Goal: Task Accomplishment & Management: Manage account settings

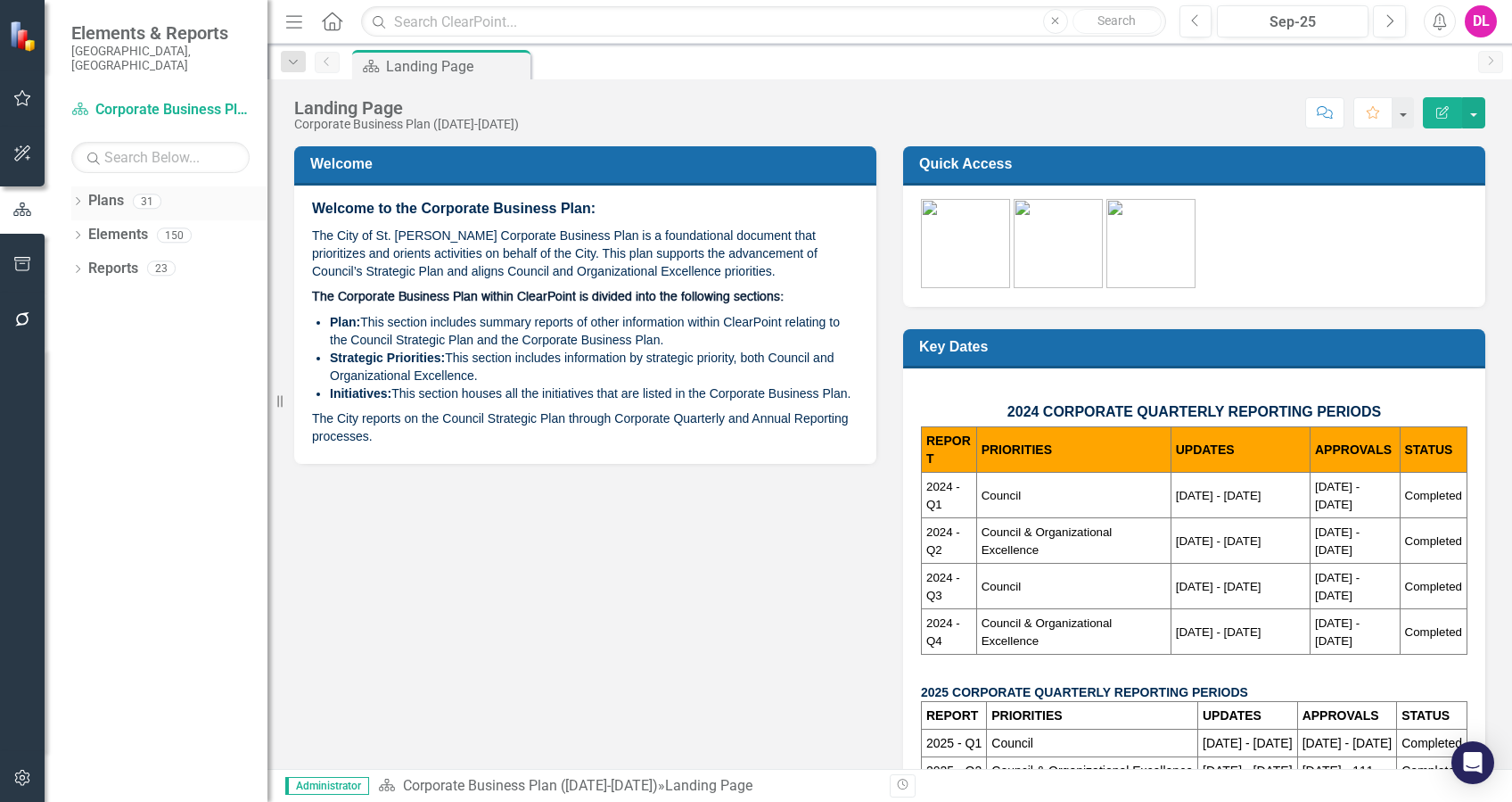
click at [72, 198] on icon "Dropdown" at bounding box center [77, 203] width 12 height 9
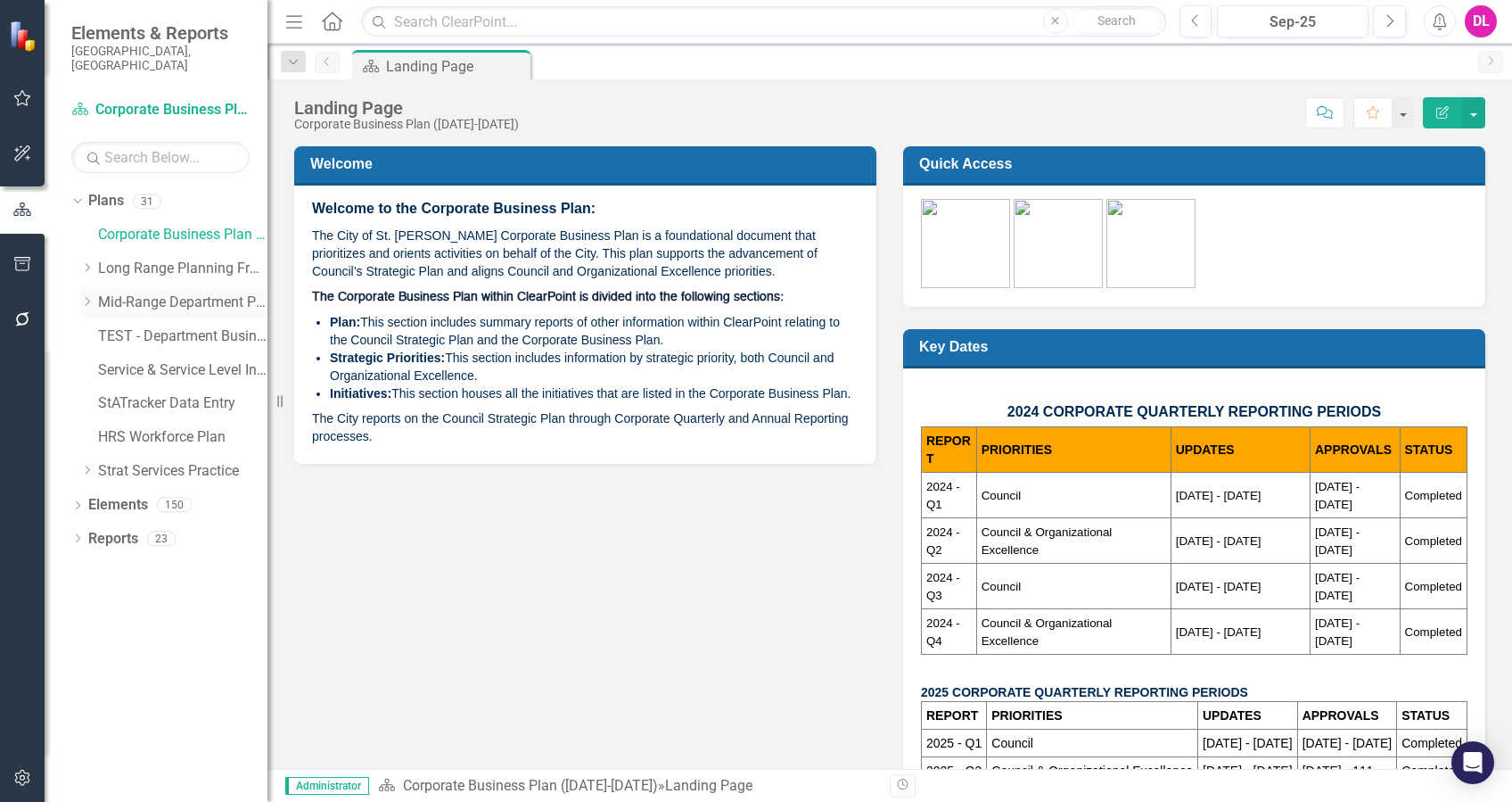
click at [85, 297] on icon at bounding box center [87, 301] width 5 height 9
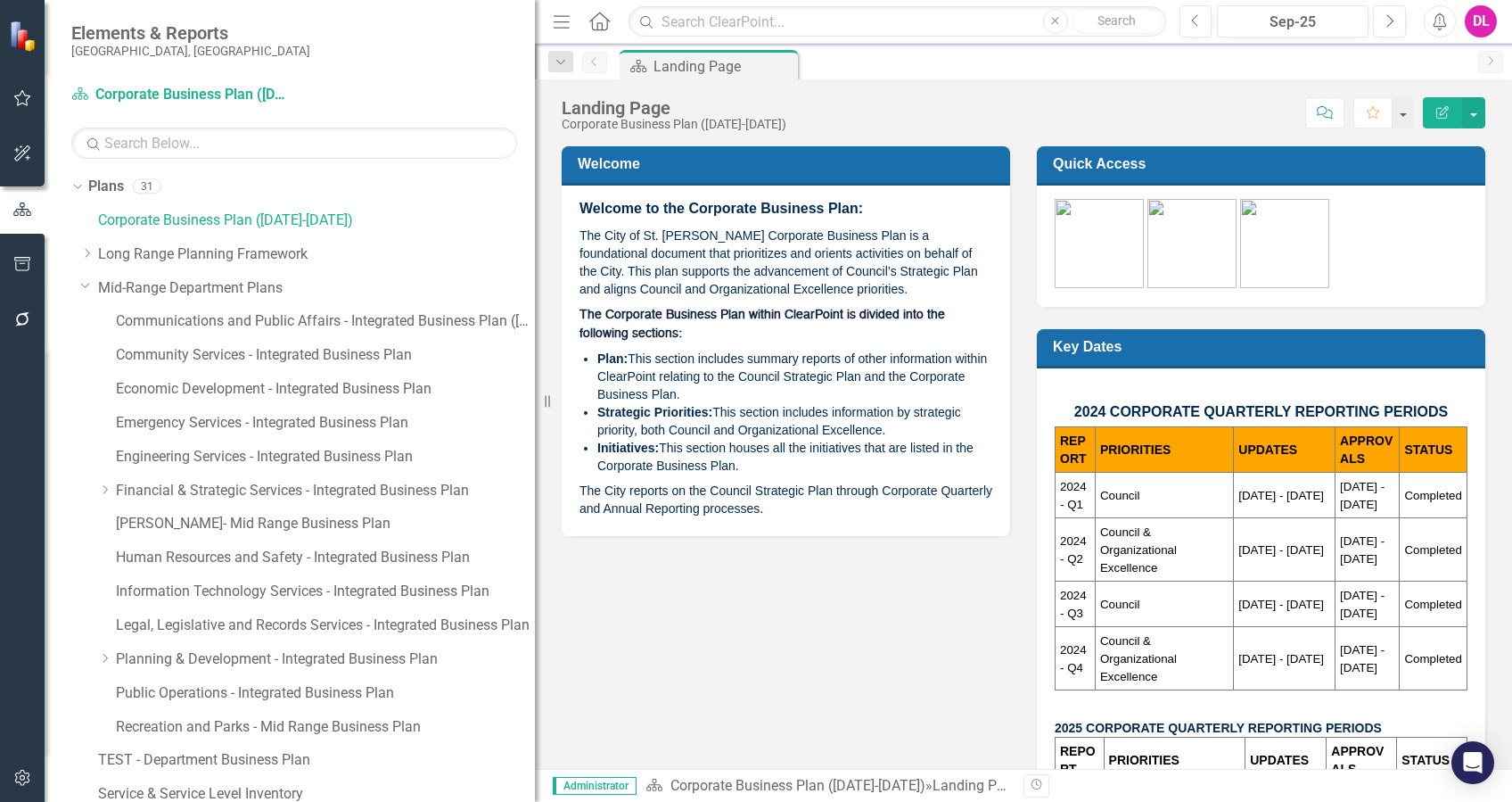
drag, startPoint x: 276, startPoint y: 410, endPoint x: 601, endPoint y: 407, distance: 325.0
click at [601, 407] on div "Elements & Reports [GEOGRAPHIC_DATA], [GEOGRAPHIC_DATA] Plan Corporate Business…" at bounding box center [756, 401] width 1512 height 802
click at [241, 555] on link "Human Resources and Safety - Integrated Business Plan" at bounding box center [326, 558] width 420 height 21
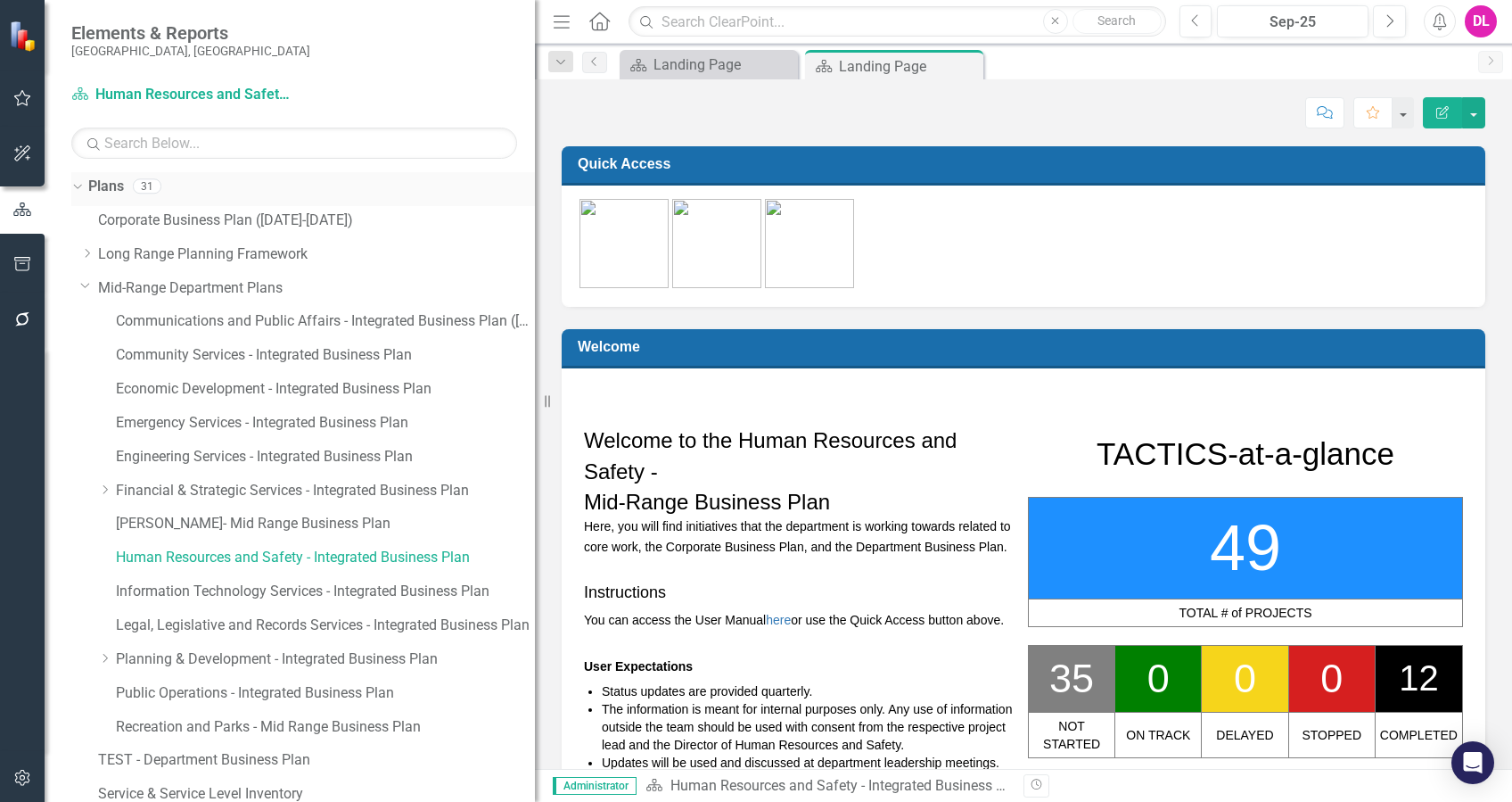
click at [118, 187] on link "Plans" at bounding box center [106, 187] width 36 height 21
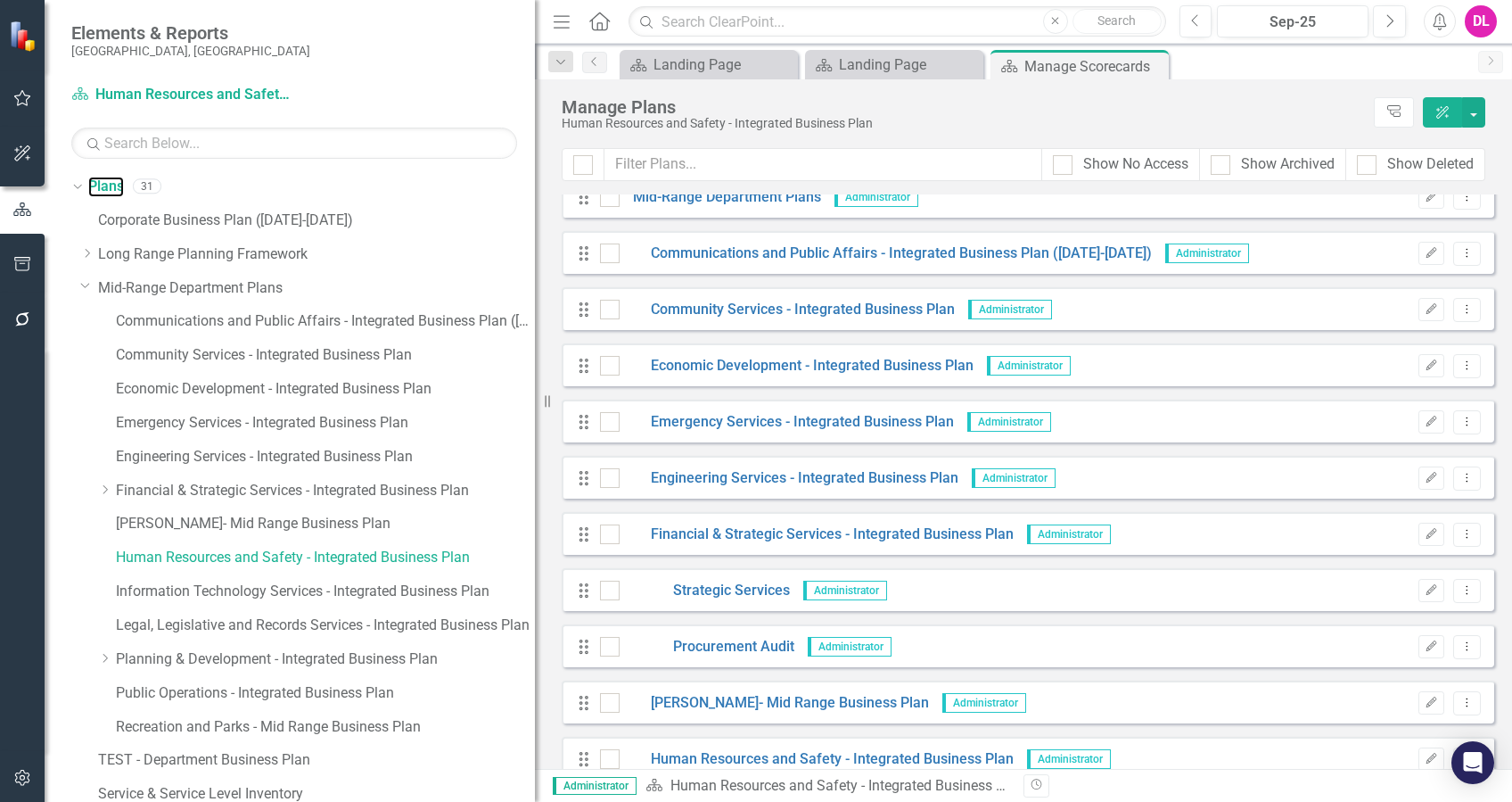
scroll to position [475, 0]
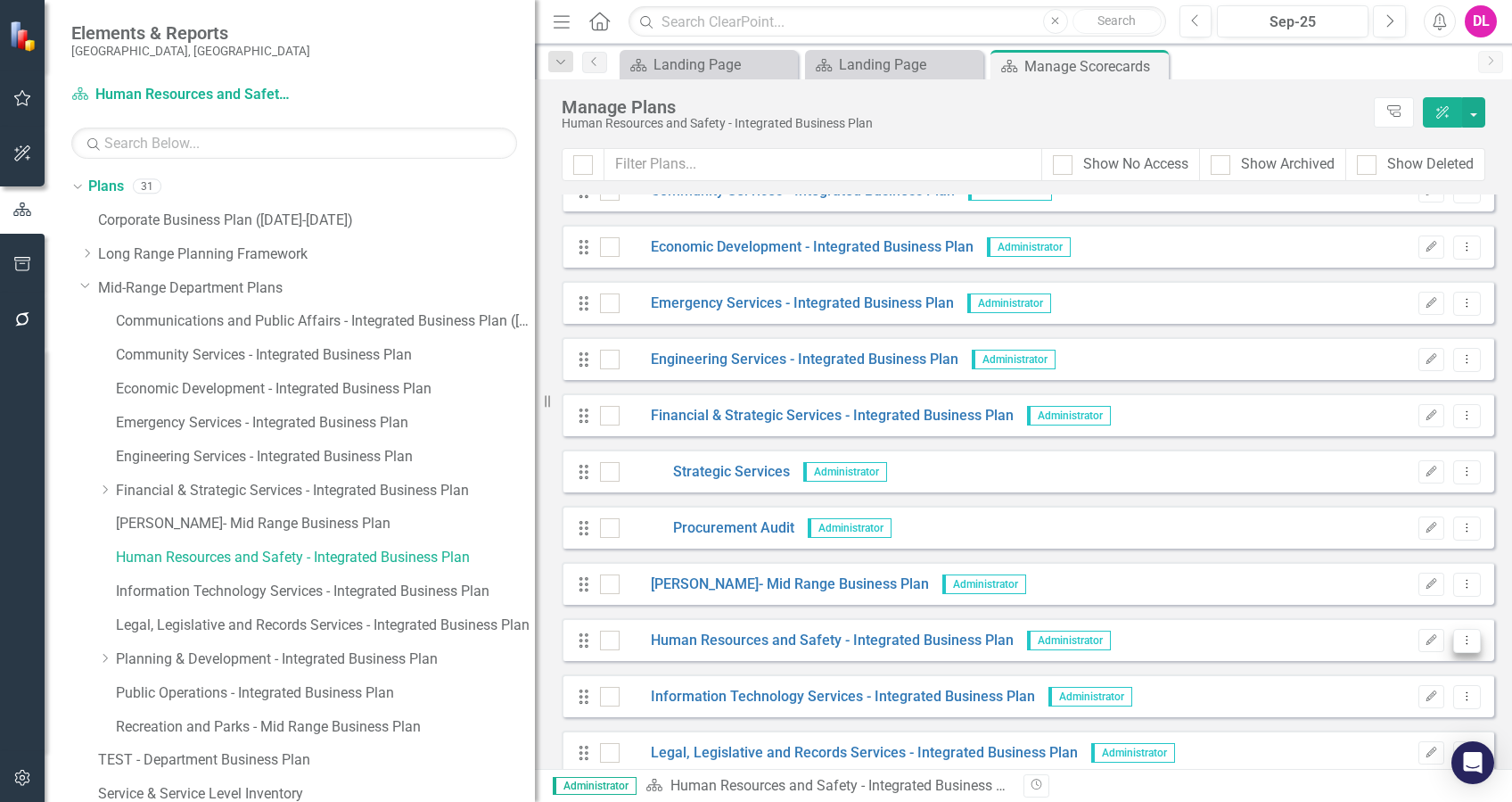
click at [1459, 641] on icon "Dropdown Menu" at bounding box center [1467, 640] width 15 height 11
click at [1423, 700] on link "Copy Duplicate Plan" at bounding box center [1386, 702] width 162 height 33
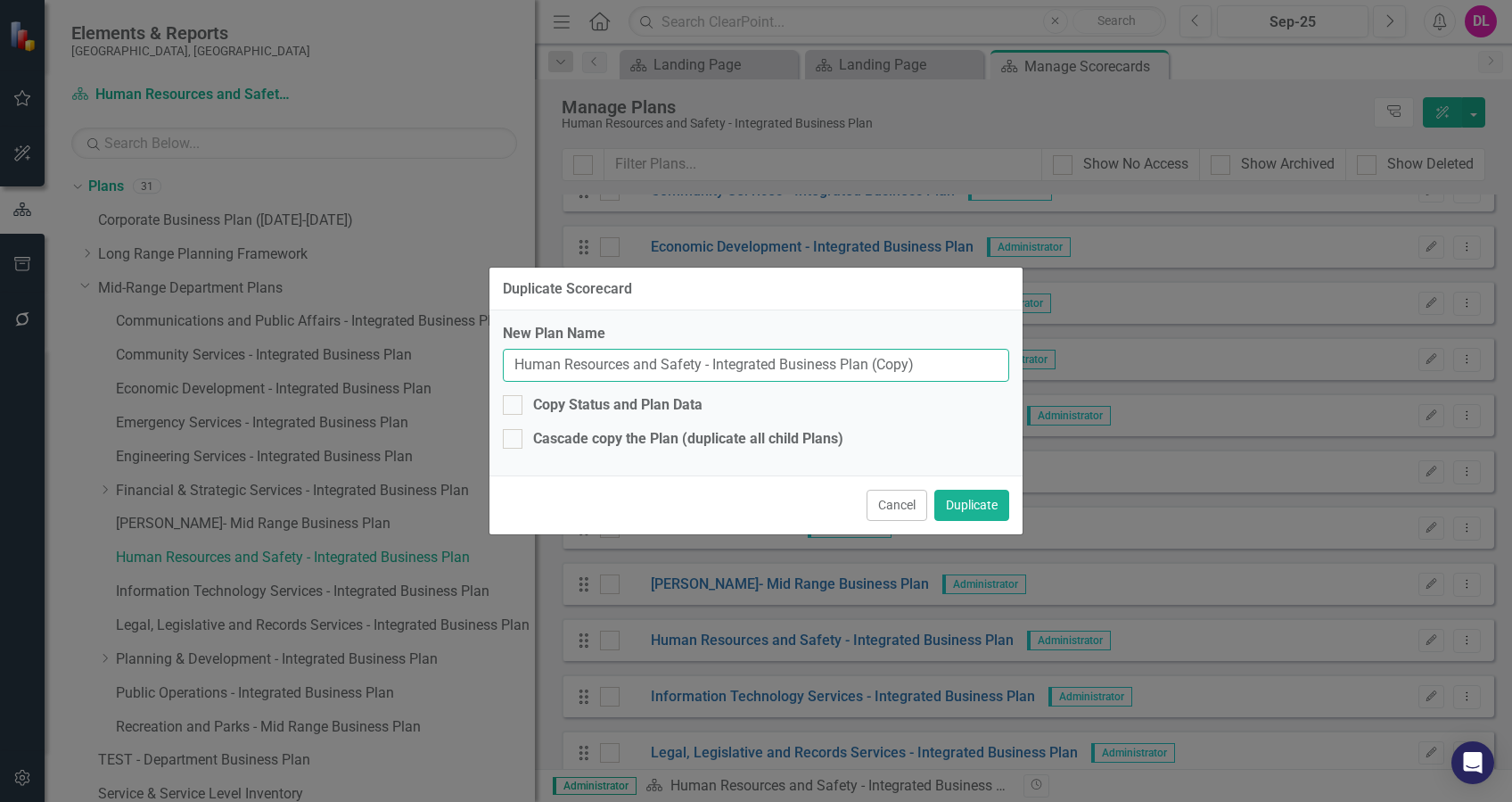
click at [518, 367] on input "Human Resources and Safety - Integrated Business Plan (Copy)" at bounding box center [756, 365] width 507 height 33
drag, startPoint x: 813, startPoint y: 363, endPoint x: 1048, endPoint y: 361, distance: 235.0
click at [1048, 361] on div "Duplicate Scorecard New Plan Name TEST - Updates Human Resources and Safety - I…" at bounding box center [756, 401] width 1512 height 802
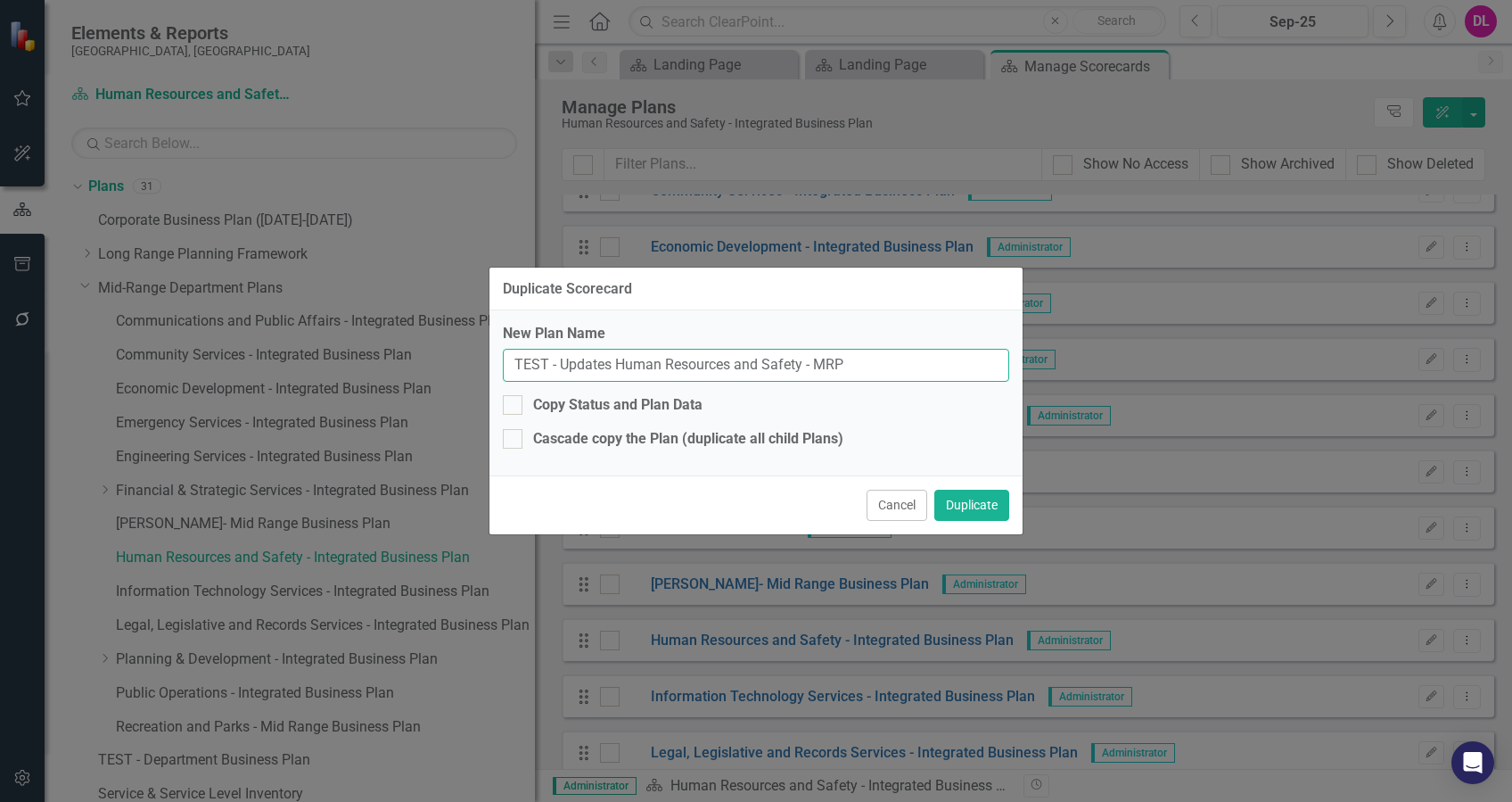
drag, startPoint x: 606, startPoint y: 366, endPoint x: 620, endPoint y: 363, distance: 14.3
click at [607, 366] on input "TEST - Updates Human Resources and Safety - MRP" at bounding box center [756, 365] width 507 height 33
type input "TEST - Update Human Resources and Safety - MRP"
click at [894, 512] on button "Cancel" at bounding box center [897, 505] width 61 height 31
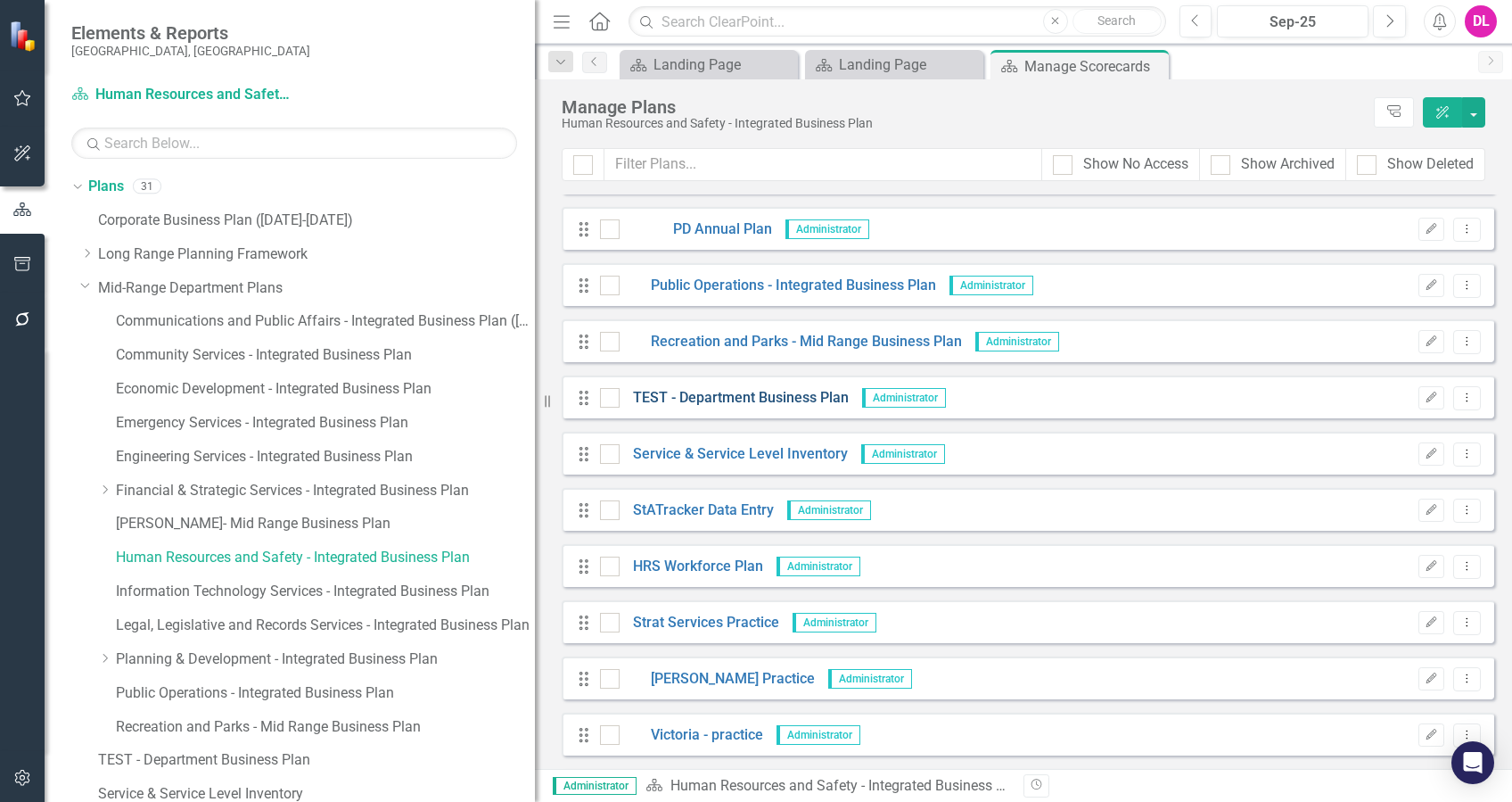
scroll to position [1168, 0]
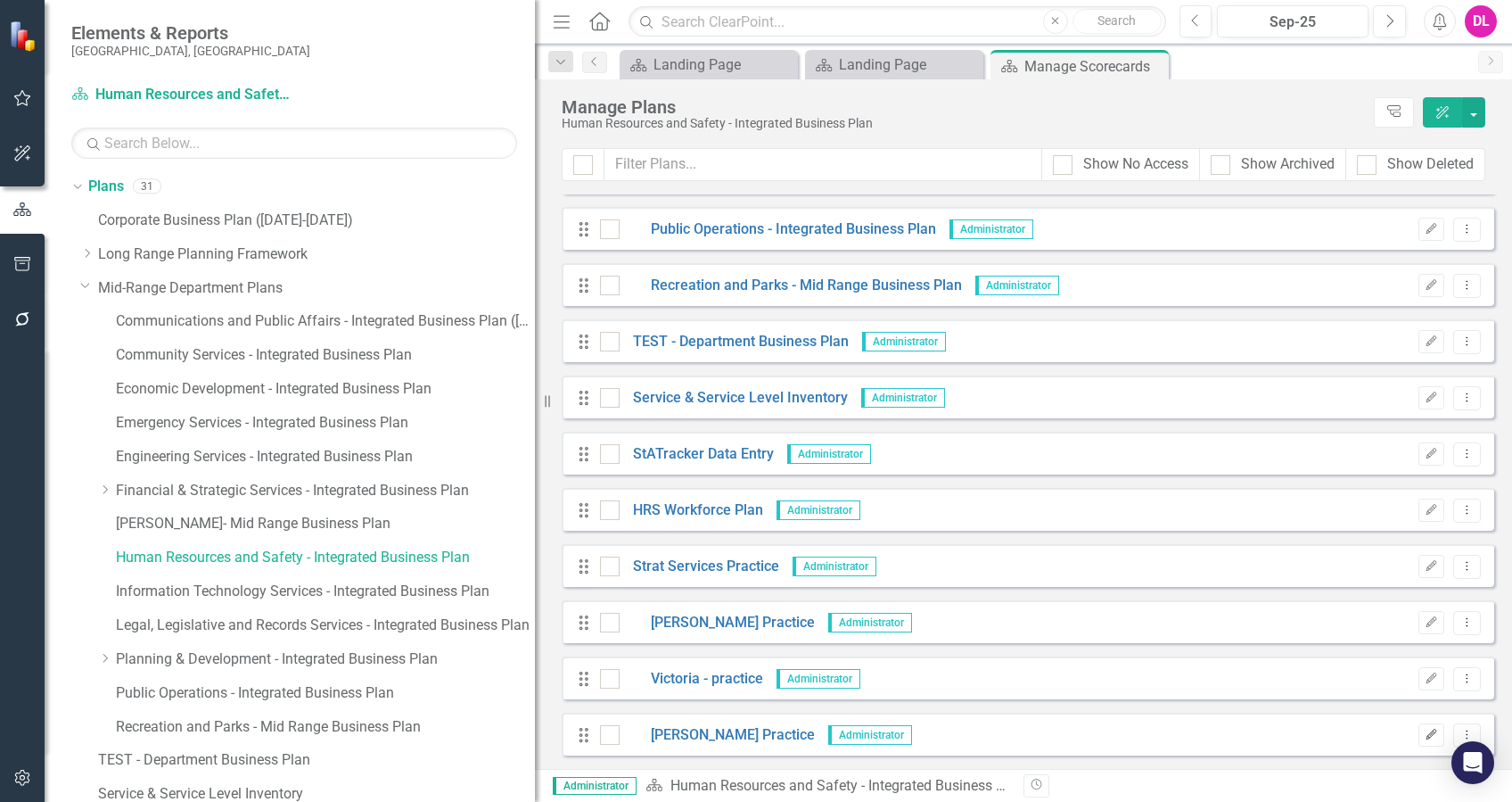
click at [1427, 737] on icon "button" at bounding box center [1431, 733] width 10 height 10
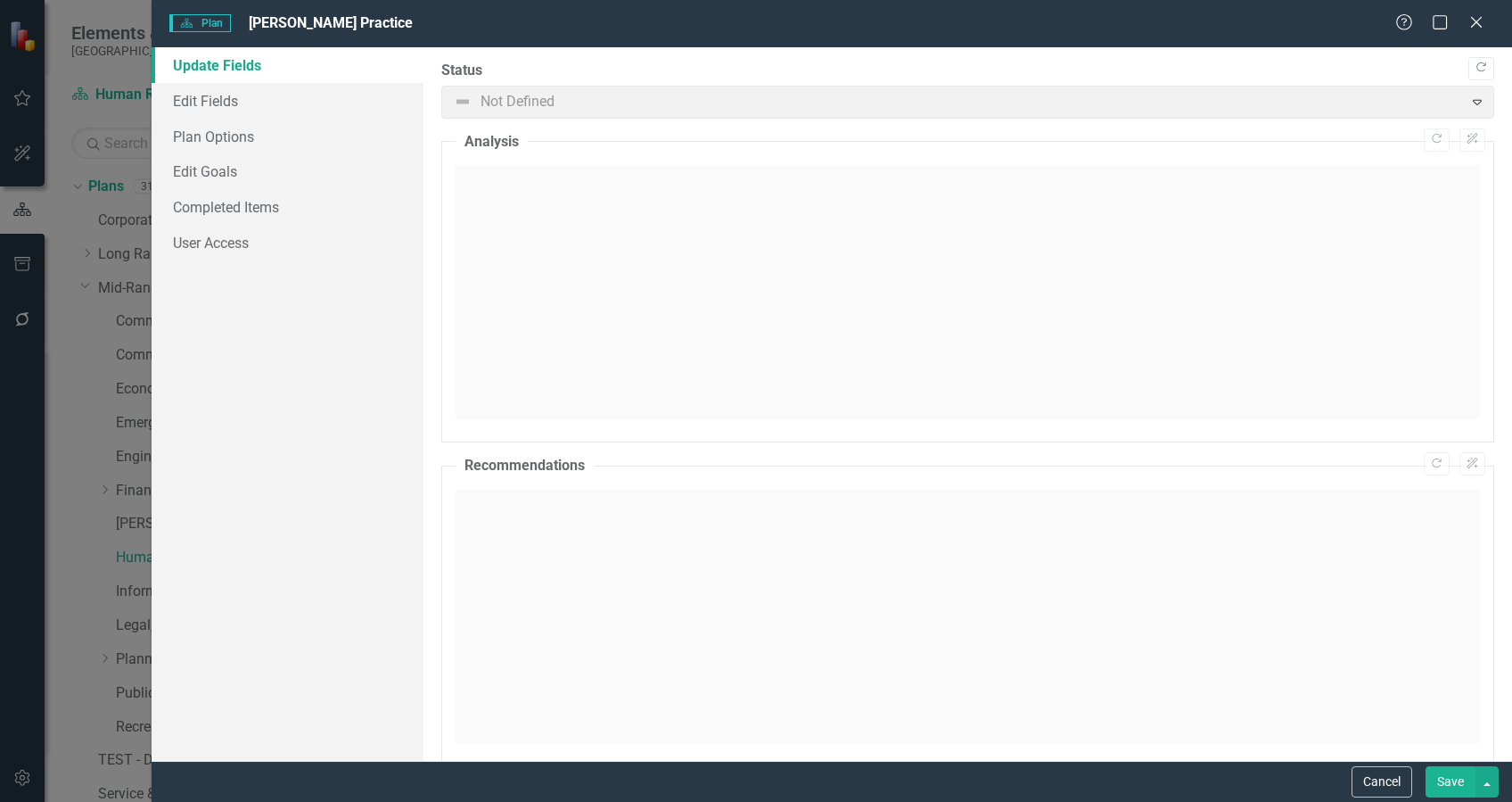
click at [298, 16] on span "[PERSON_NAME] Practice" at bounding box center [330, 23] width 164 height 17
click at [217, 27] on span "Plan Plan" at bounding box center [201, 23] width 62 height 18
click at [1402, 26] on icon "Help" at bounding box center [1405, 22] width 23 height 17
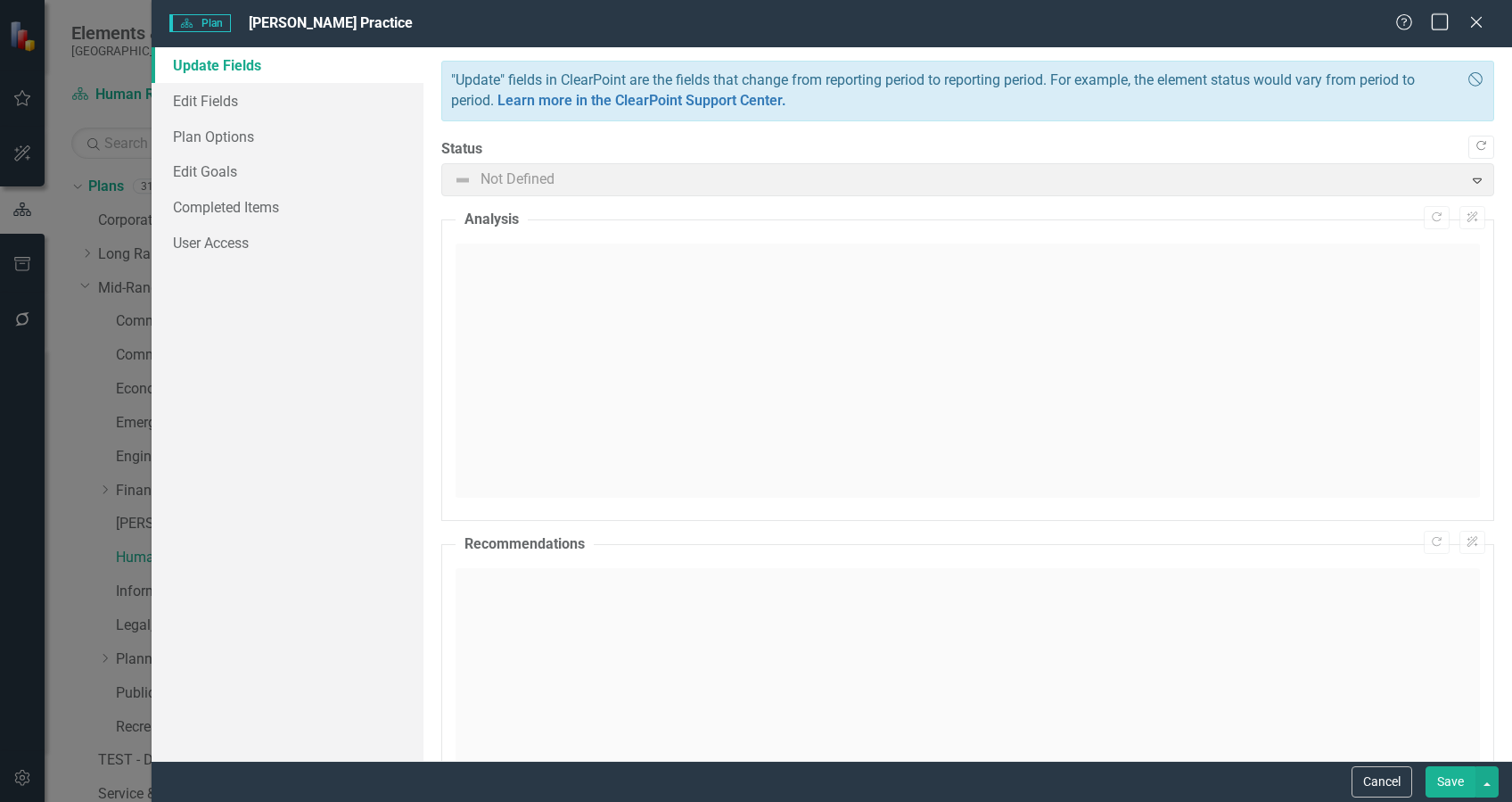
click at [1443, 23] on icon "Maximize" at bounding box center [1441, 22] width 23 height 17
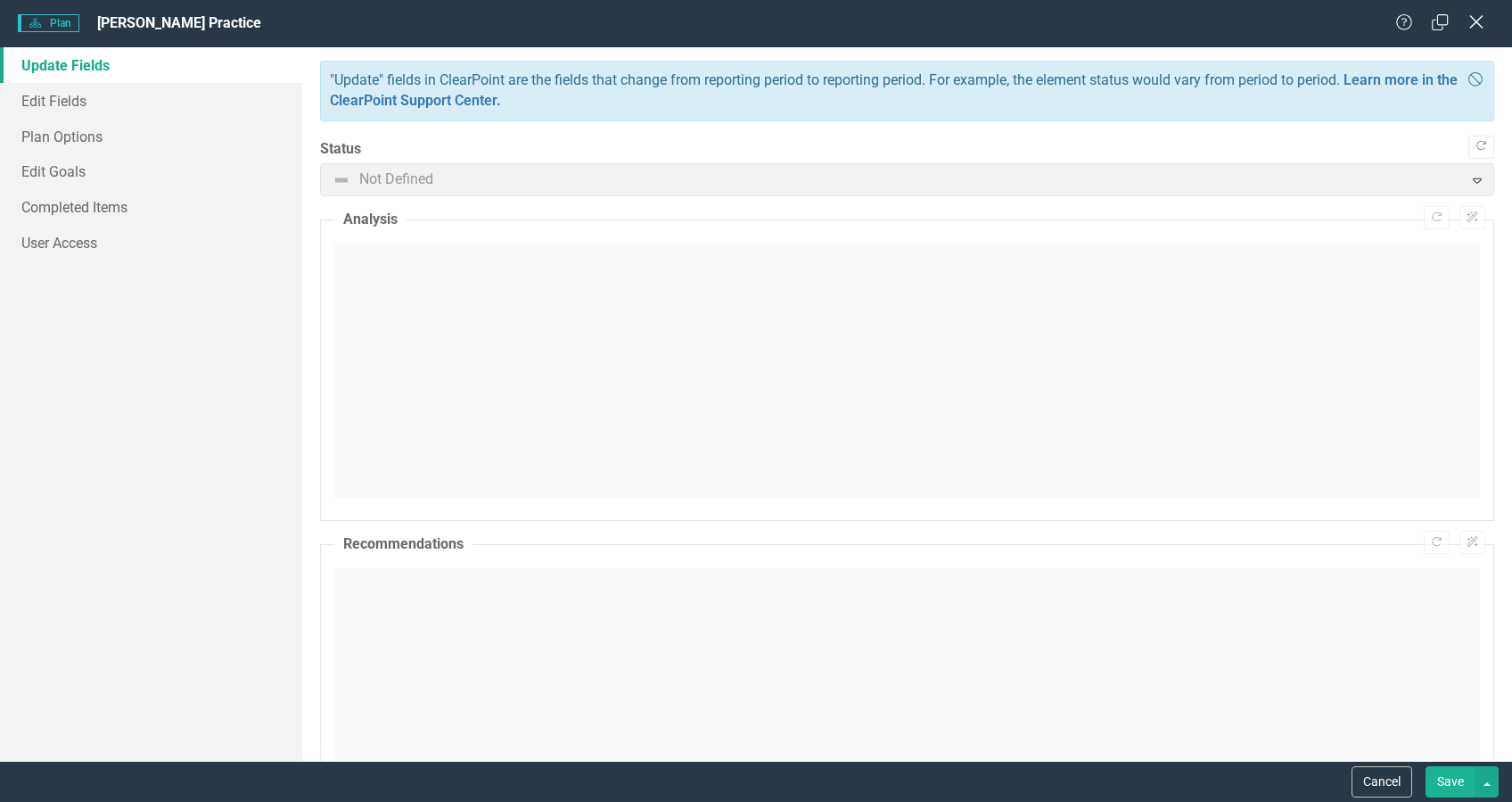
click at [1474, 22] on icon "Close" at bounding box center [1476, 22] width 23 height 17
